Goal: Information Seeking & Learning: Understand process/instructions

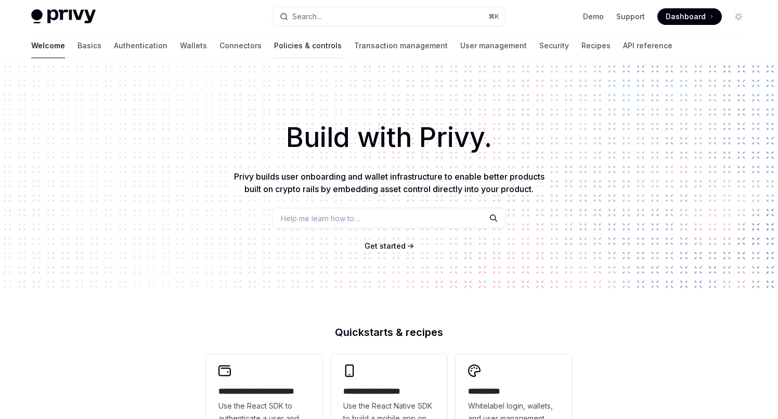
click at [274, 53] on link "Policies & controls" at bounding box center [308, 45] width 68 height 25
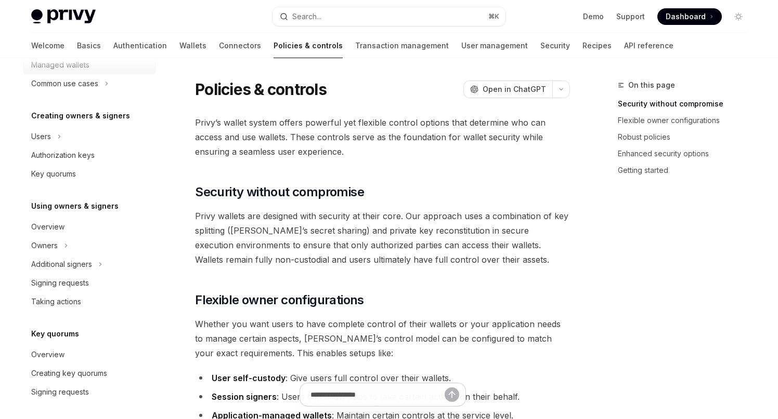
scroll to position [186, 0]
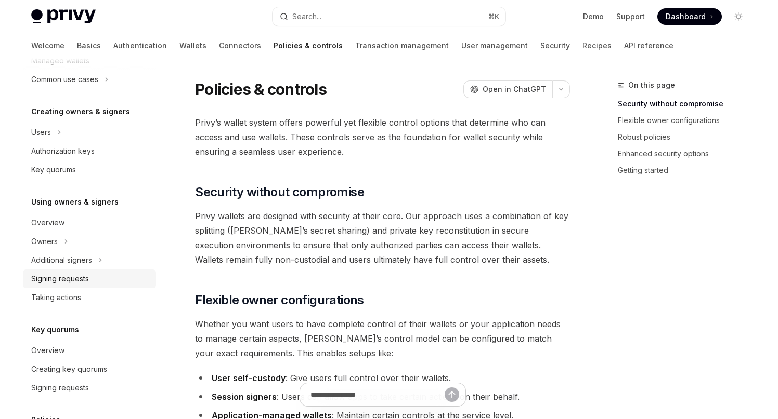
click at [63, 282] on div "Signing requests" at bounding box center [60, 279] width 58 height 12
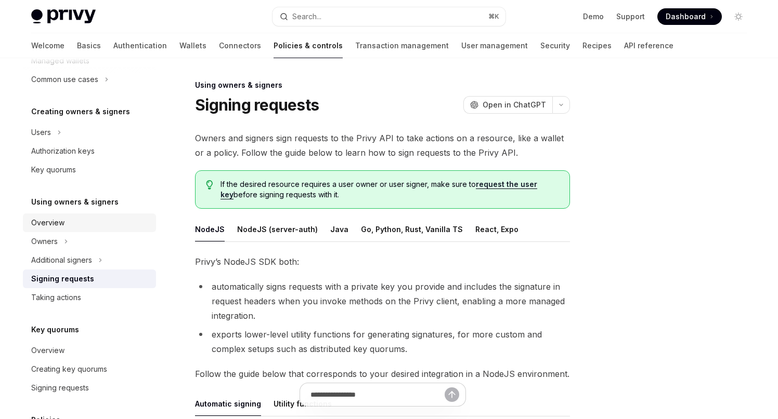
click at [63, 221] on div "Overview" at bounding box center [47, 223] width 33 height 12
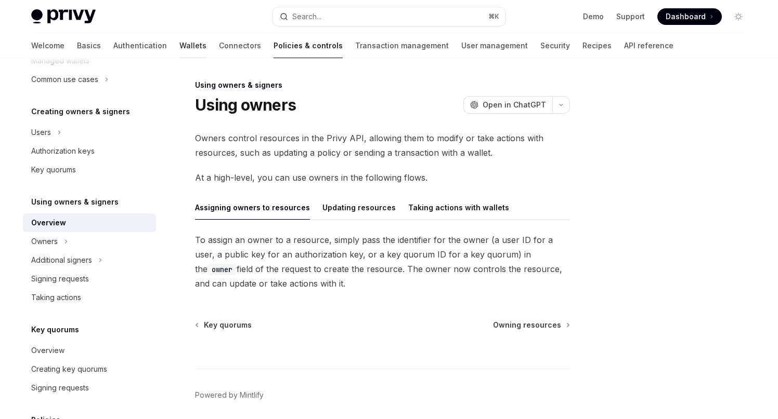
click at [179, 47] on link "Wallets" at bounding box center [192, 45] width 27 height 25
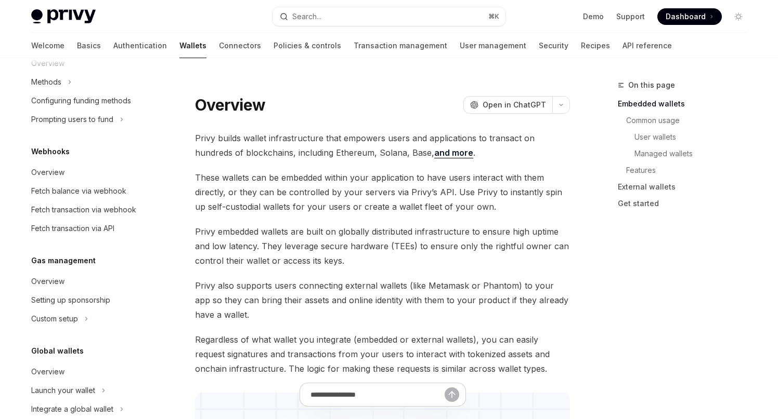
scroll to position [474, 0]
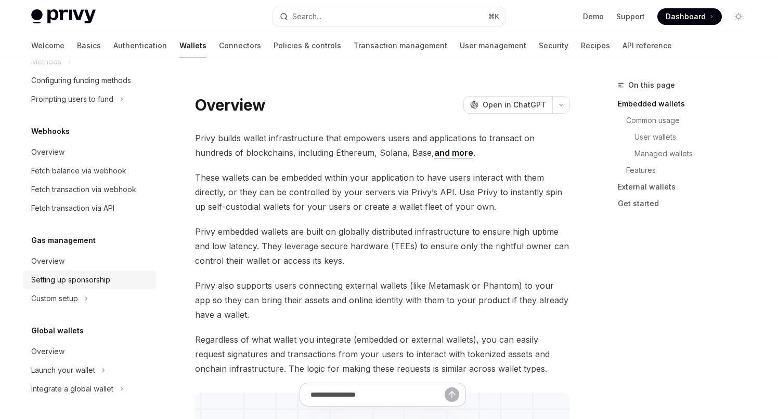
click at [86, 282] on div "Setting up sponsorship" at bounding box center [70, 280] width 79 height 12
type textarea "*"
